Goal: Information Seeking & Learning: Learn about a topic

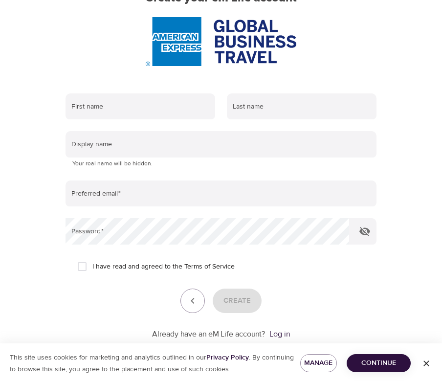
scroll to position [125, 0]
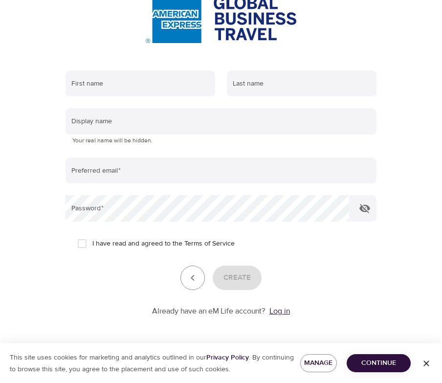
click at [288, 311] on link "Log in" at bounding box center [280, 311] width 21 height 10
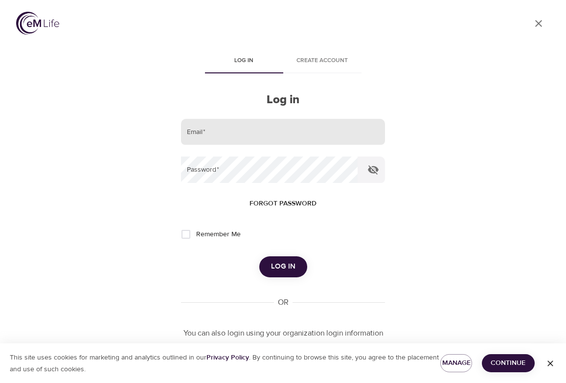
click at [274, 126] on input "email" at bounding box center [283, 132] width 204 height 26
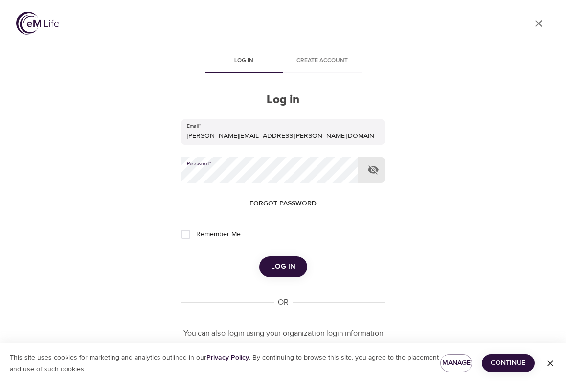
click at [369, 169] on icon "button" at bounding box center [373, 169] width 11 height 9
click at [293, 269] on span "Log in" at bounding box center [283, 266] width 24 height 13
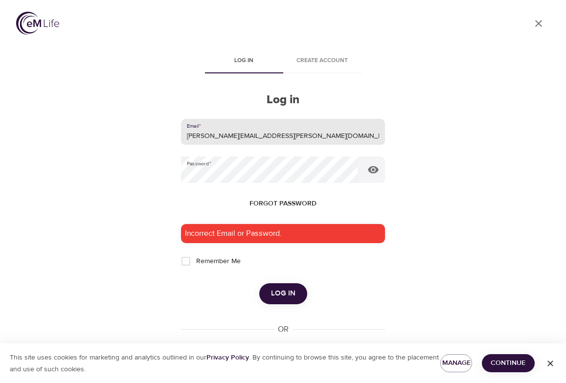
drag, startPoint x: 262, startPoint y: 133, endPoint x: 123, endPoint y: 127, distance: 139.6
click at [123, 127] on div "User Profile Log in Create account Log in Email   * teri.schiavi@amexgbt.com Pa…" at bounding box center [283, 191] width 558 height 383
type input "ahauntedpoet@gmail.com"
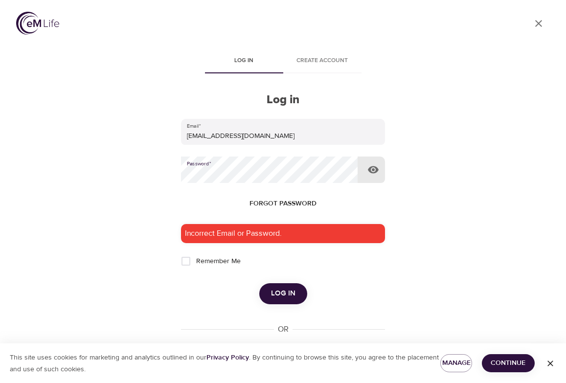
click at [186, 262] on input "Remember Me" at bounding box center [186, 261] width 21 height 21
checkbox input "true"
click at [280, 294] on span "Log in" at bounding box center [283, 293] width 24 height 13
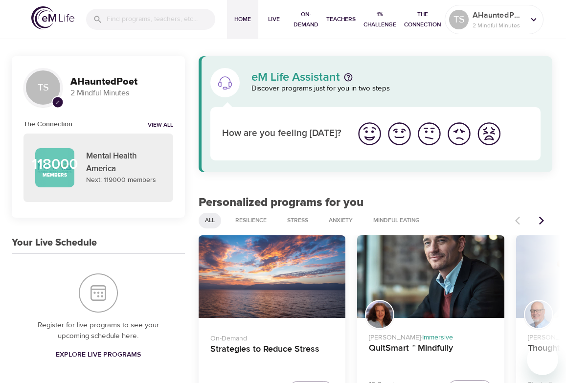
click at [398, 135] on img "I'm feeling good" at bounding box center [399, 133] width 27 height 27
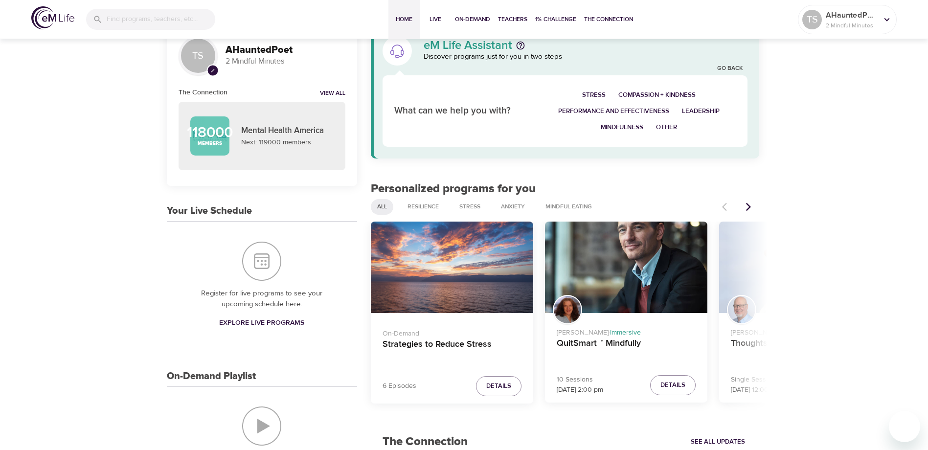
scroll to position [49, 0]
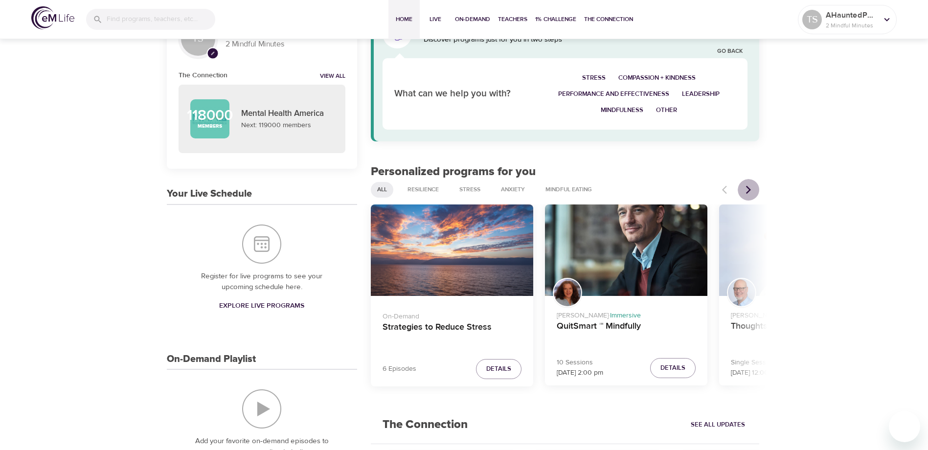
click at [566, 191] on icon "Next items" at bounding box center [748, 190] width 5 height 8
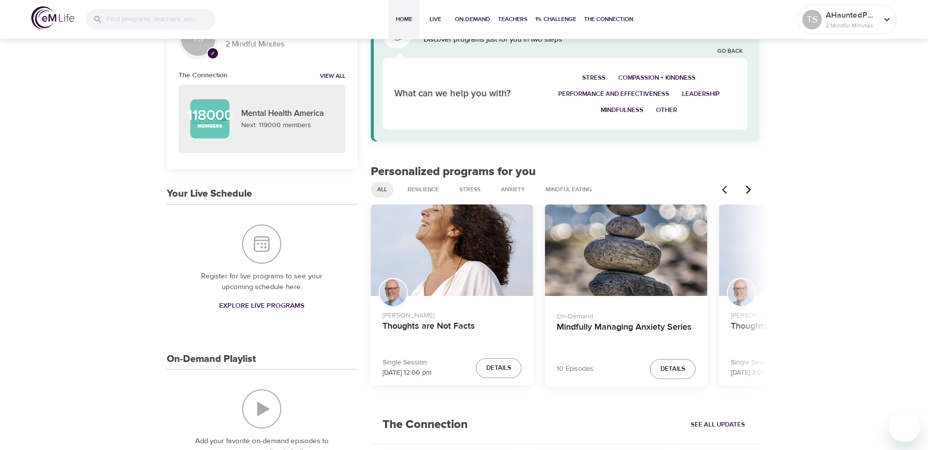
click at [566, 187] on icon "Next items" at bounding box center [749, 190] width 10 height 10
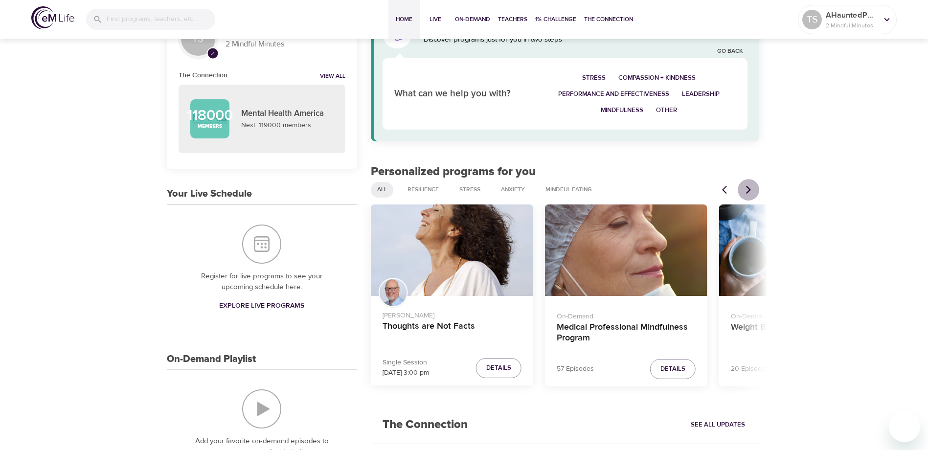
click at [566, 188] on icon "Next items" at bounding box center [749, 190] width 10 height 10
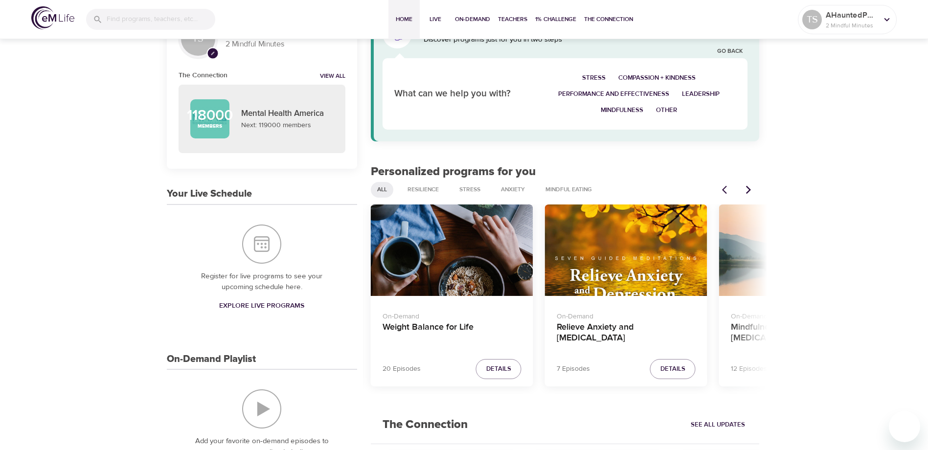
click at [566, 188] on icon "Next items" at bounding box center [749, 190] width 10 height 10
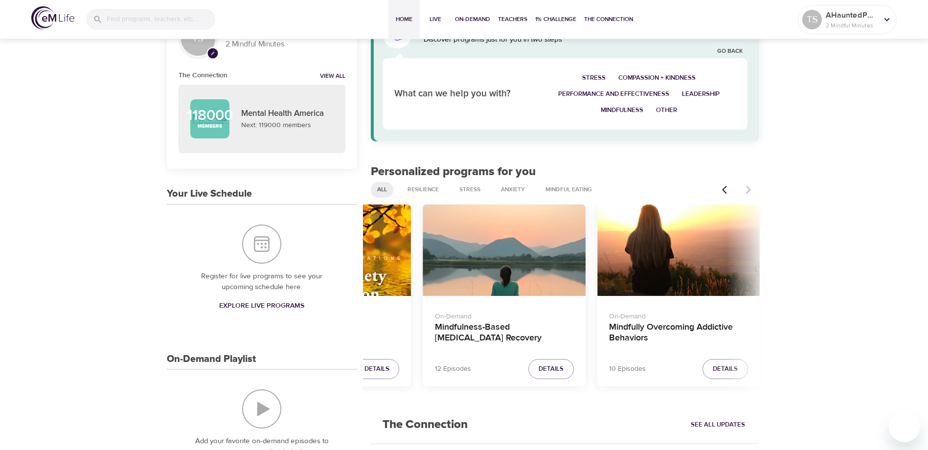
click at [566, 188] on div at bounding box center [737, 190] width 43 height 22
click at [566, 188] on span "Mindful Eating" at bounding box center [569, 189] width 58 height 8
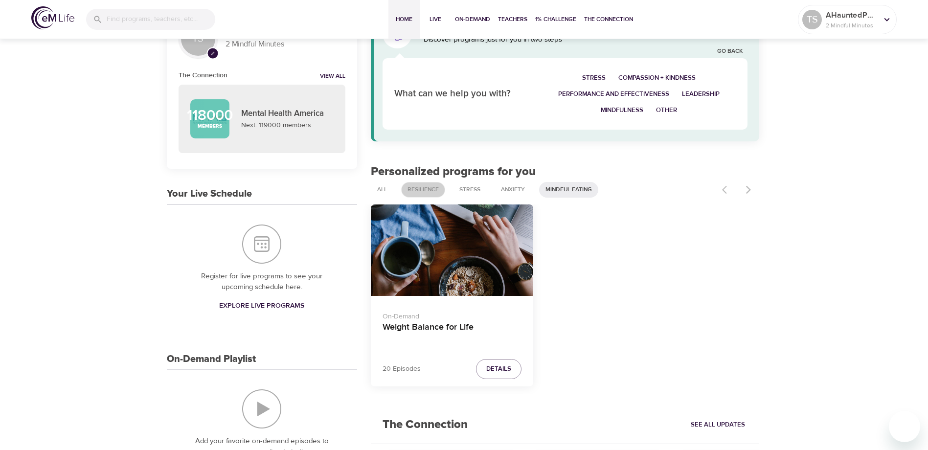
click at [421, 188] on span "Resilience" at bounding box center [423, 189] width 43 height 8
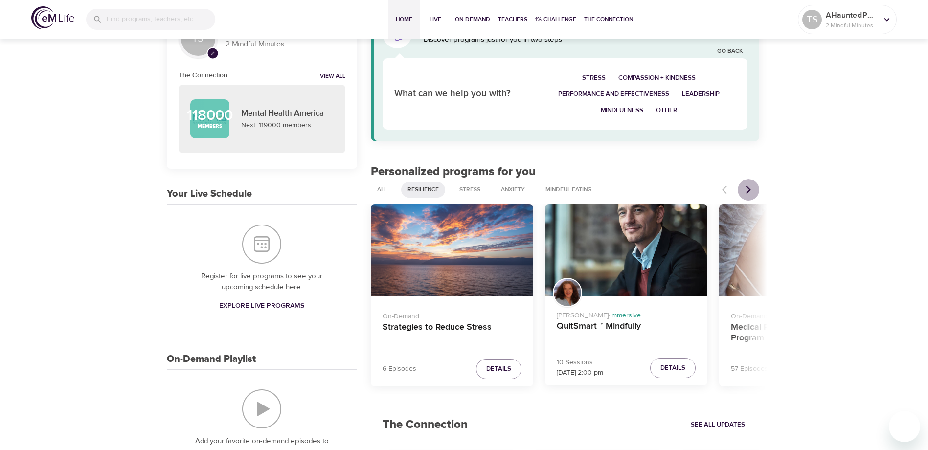
click at [566, 190] on icon "Next items" at bounding box center [749, 190] width 10 height 10
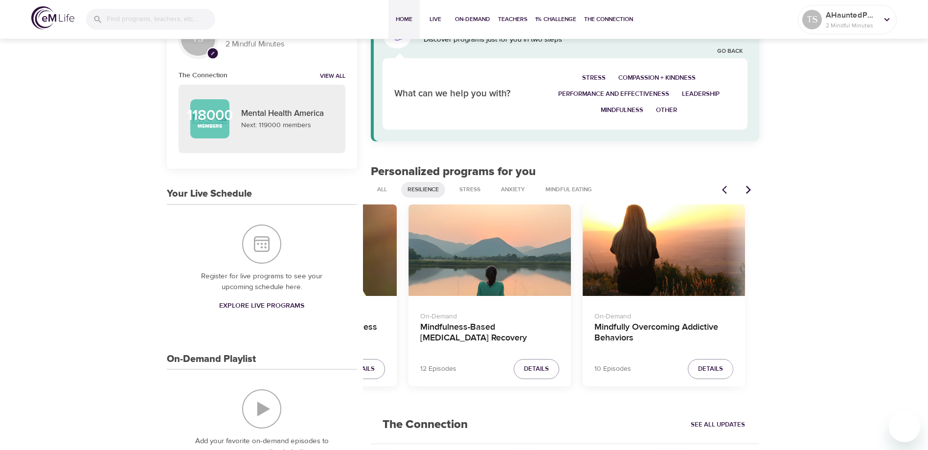
click at [302, 280] on div "TS pencil AHauntedPoet 2 Mindful Minutes The Connection View All 118000 Members…" at bounding box center [464, 422] width 607 height 843
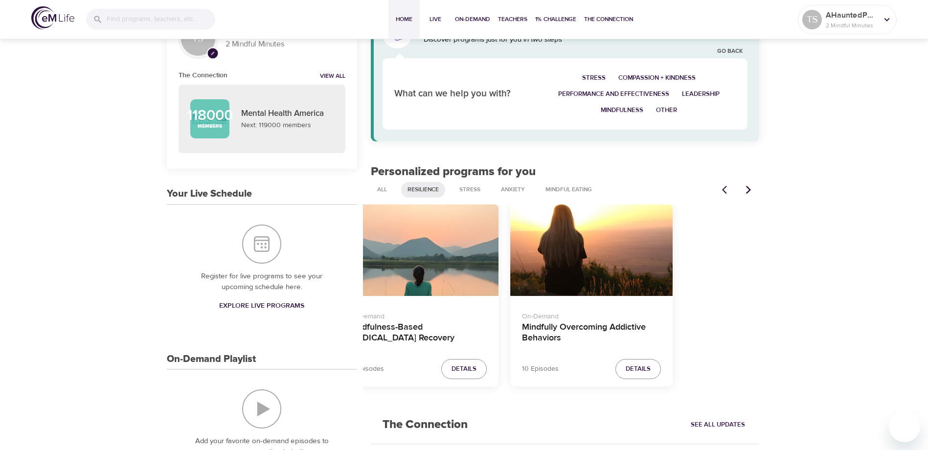
click at [376, 308] on div "On-Demand Strategies to Reduce Stress 6 Episodes Details Cindy Gittleman · Imme…" at bounding box center [565, 300] width 405 height 190
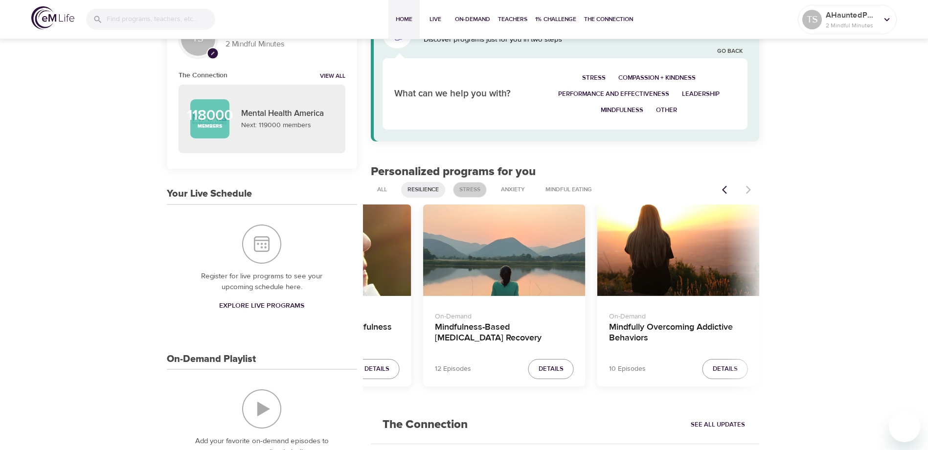
click at [472, 190] on span "Stress" at bounding box center [470, 189] width 33 height 8
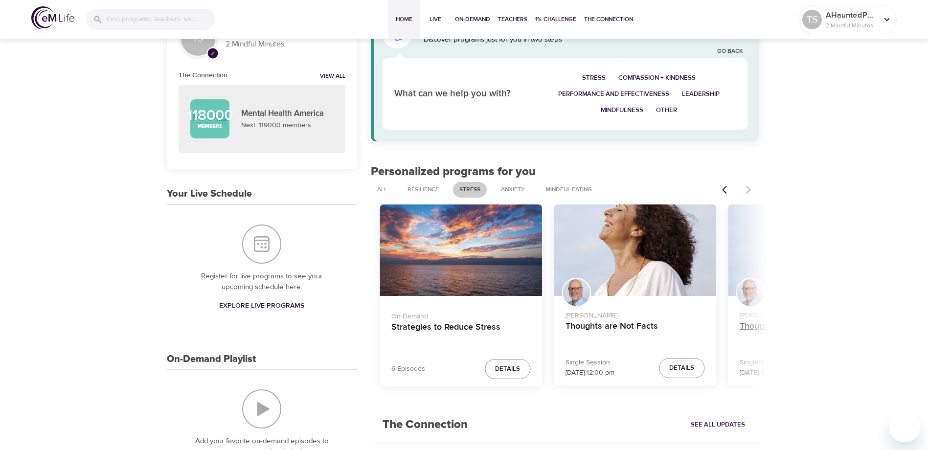
click at [566, 339] on div "TS pencil AHauntedPoet 2 Mindful Minutes The Connection View All 118000 Members…" at bounding box center [464, 423] width 928 height 870
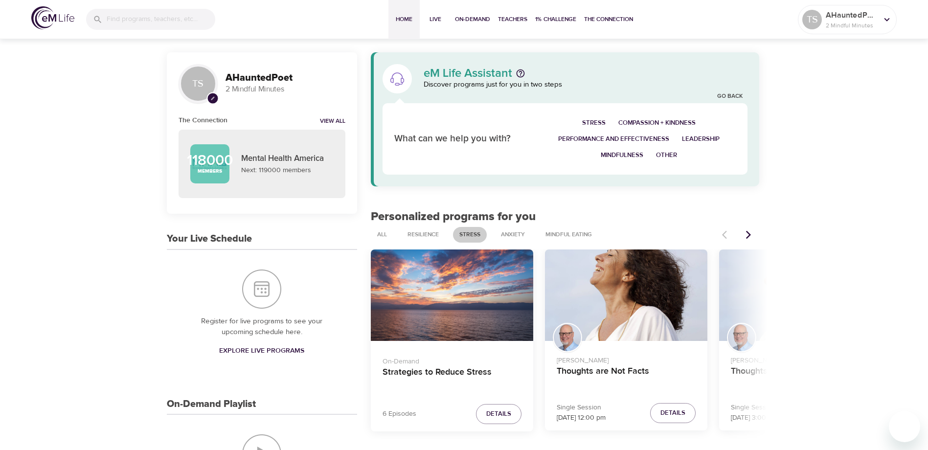
scroll to position [0, 0]
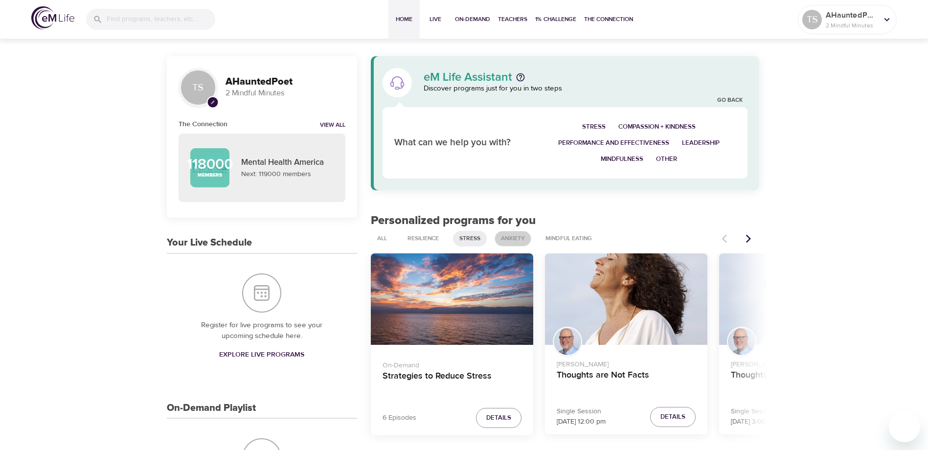
click at [515, 236] on span "Anxiety" at bounding box center [513, 238] width 36 height 8
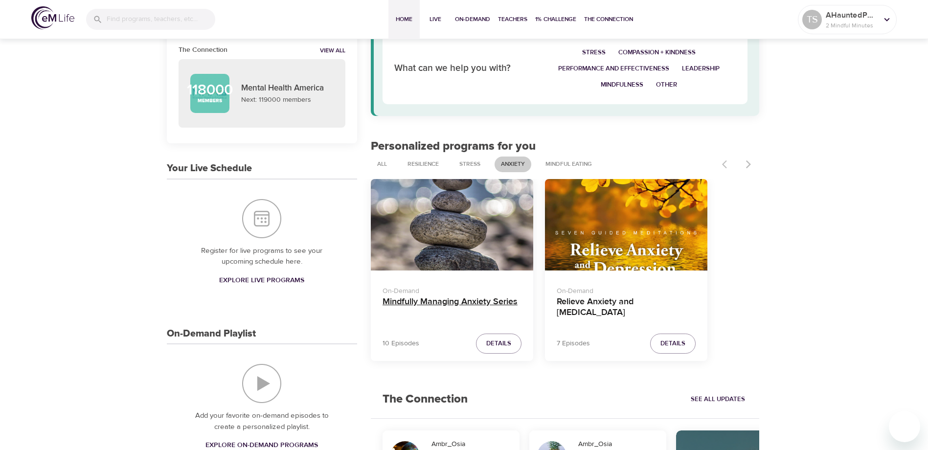
scroll to position [98, 0]
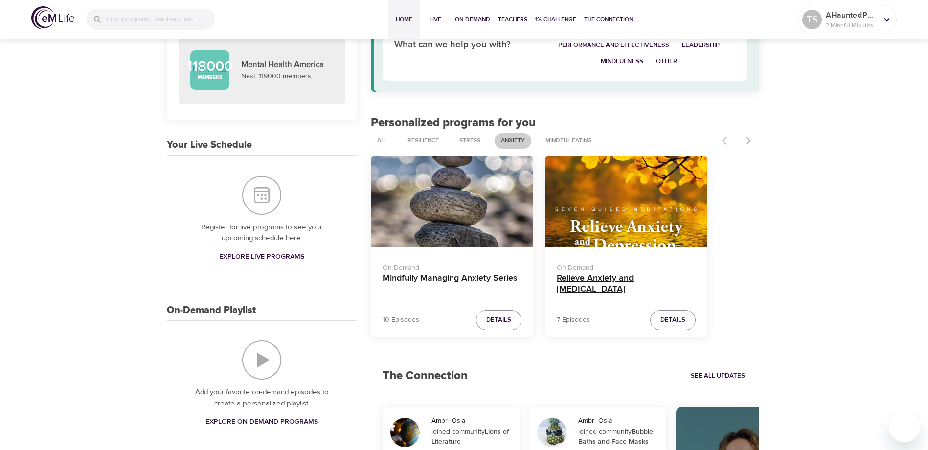
click at [566, 280] on h4 "Relieve Anxiety and Depression" at bounding box center [626, 284] width 139 height 23
